Goal: Transaction & Acquisition: Purchase product/service

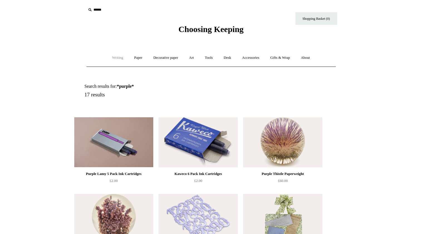
click at [118, 57] on link "Writing +" at bounding box center [117, 57] width 21 height 15
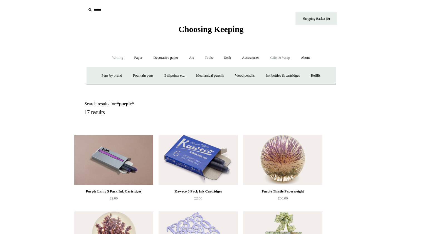
click at [287, 60] on link "Gifts & Wrap +" at bounding box center [280, 57] width 30 height 15
click at [116, 74] on link "Greeting cards +" at bounding box center [113, 75] width 31 height 15
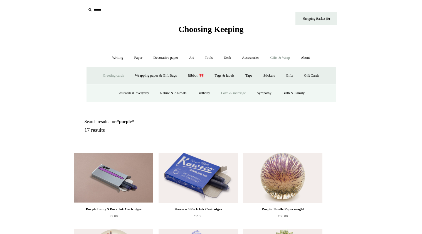
click at [235, 91] on link "Love & marriage" at bounding box center [233, 93] width 35 height 15
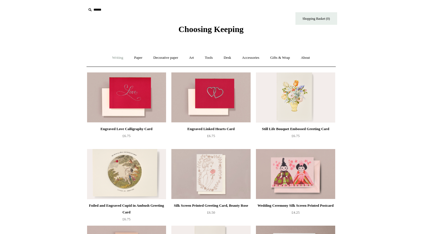
click at [111, 58] on link "Writing +" at bounding box center [117, 57] width 21 height 15
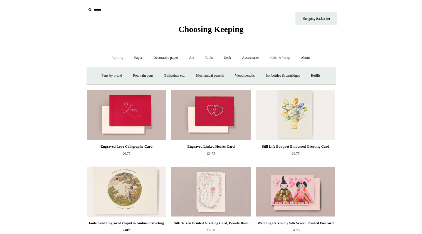
click at [273, 57] on link "Gifts & Wrap +" at bounding box center [280, 57] width 30 height 15
click at [324, 77] on link "Gift Cards" at bounding box center [311, 75] width 25 height 15
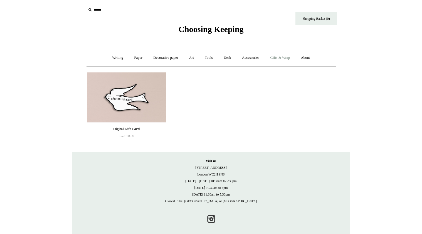
click at [292, 57] on link "Gifts & Wrap +" at bounding box center [280, 57] width 30 height 15
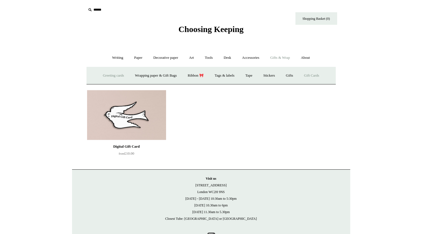
click at [103, 76] on link "Greeting cards +" at bounding box center [113, 75] width 31 height 15
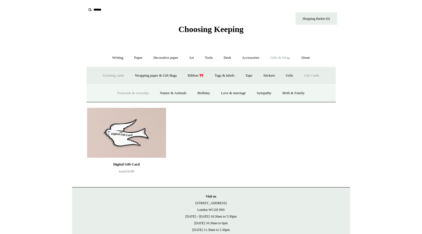
click at [127, 91] on link "Postcards & everyday" at bounding box center [133, 93] width 42 height 15
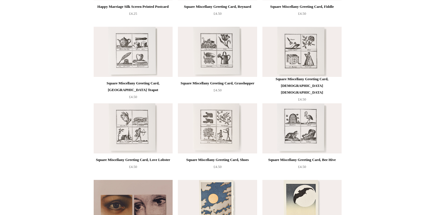
scroll to position [355, 0]
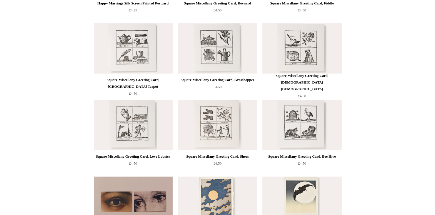
click at [141, 135] on img at bounding box center [133, 125] width 79 height 50
click at [296, 122] on img at bounding box center [301, 125] width 79 height 50
click at [206, 58] on img at bounding box center [217, 48] width 79 height 50
click at [144, 55] on img at bounding box center [133, 48] width 79 height 50
